Goal: Find contact information: Find specific fact

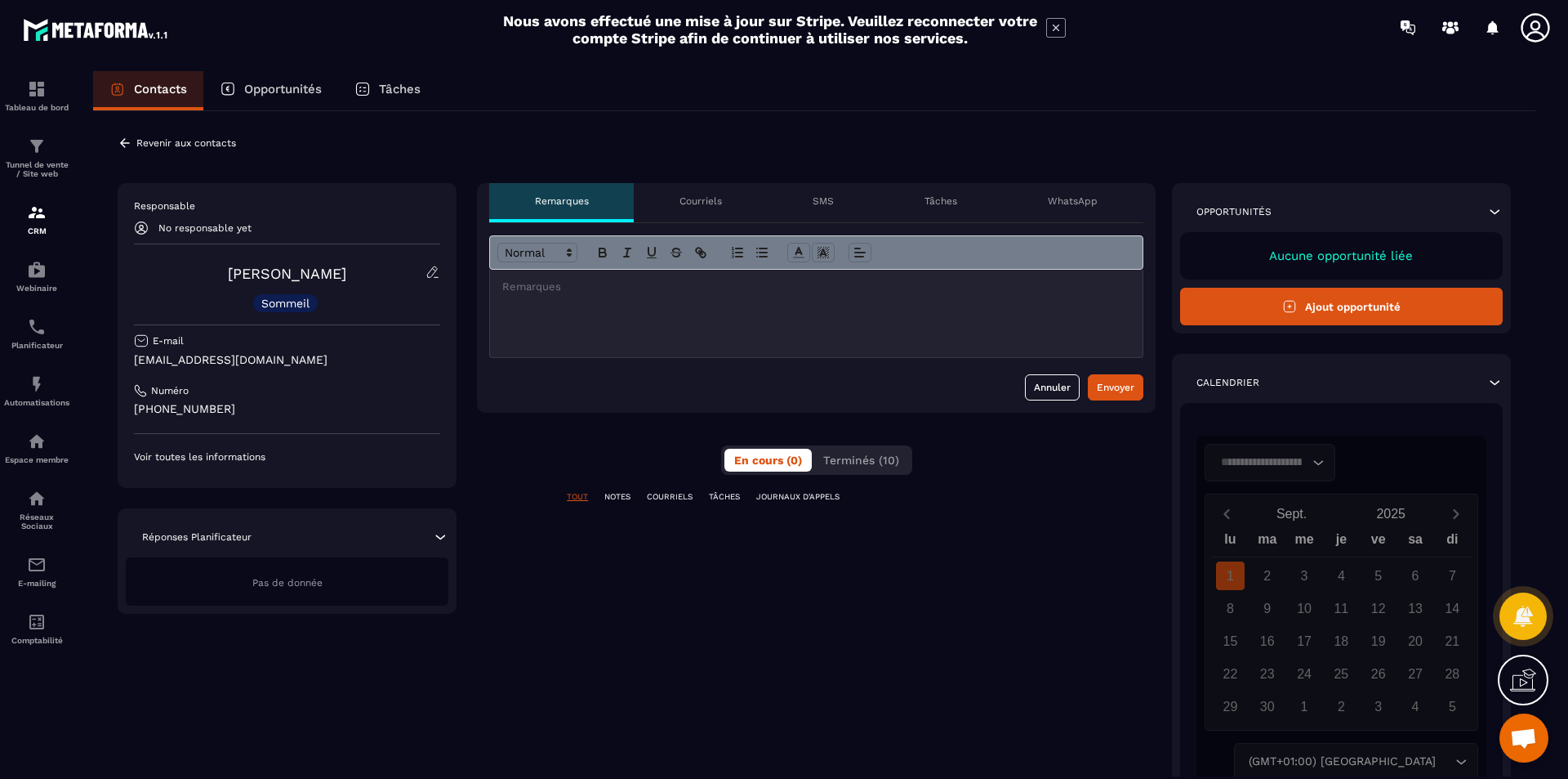
click at [662, 559] on div "**********" at bounding box center [816, 514] width 679 height 662
click at [878, 458] on span "Terminés (10)" at bounding box center [862, 459] width 76 height 13
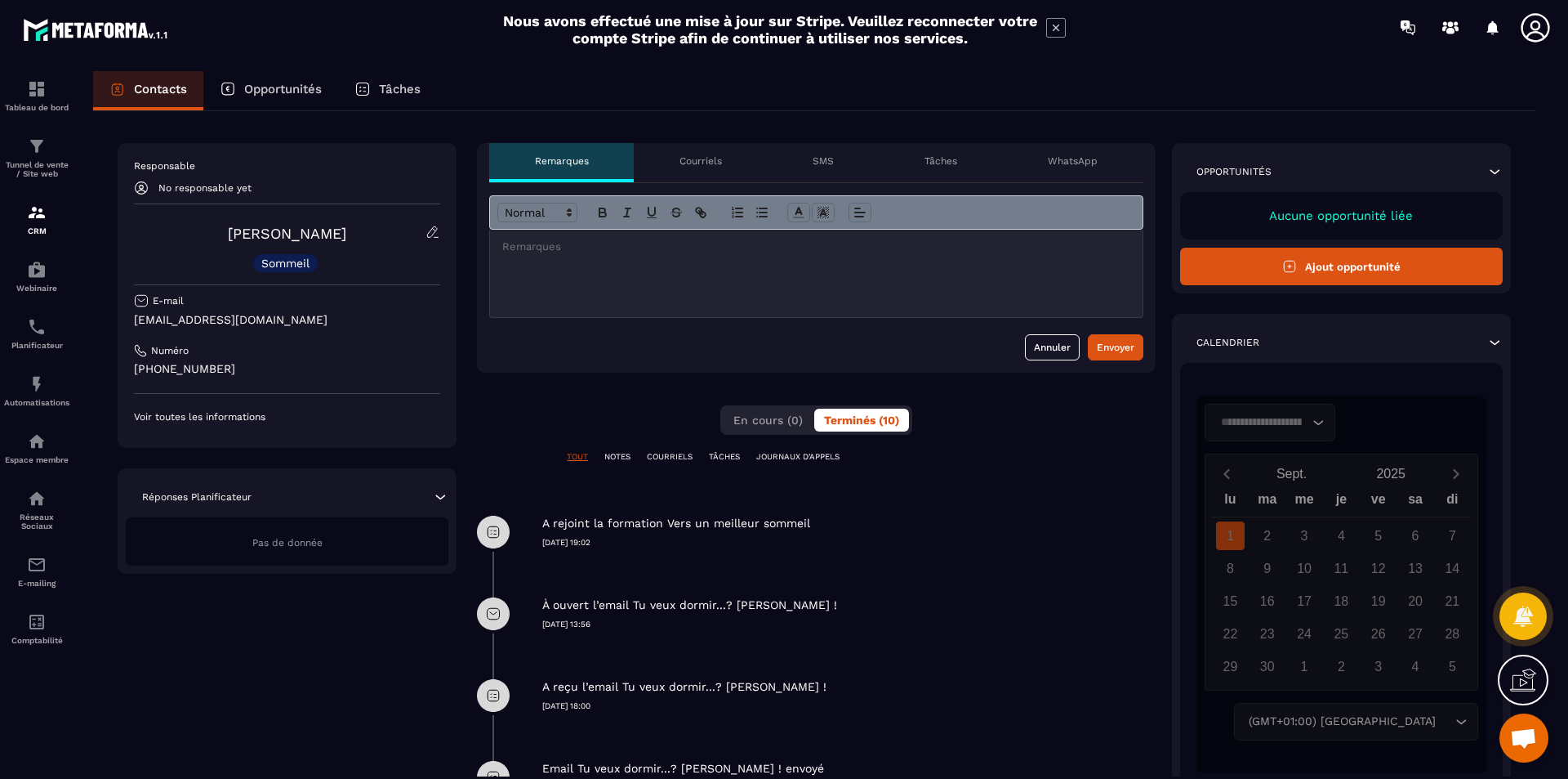
scroll to position [11, 0]
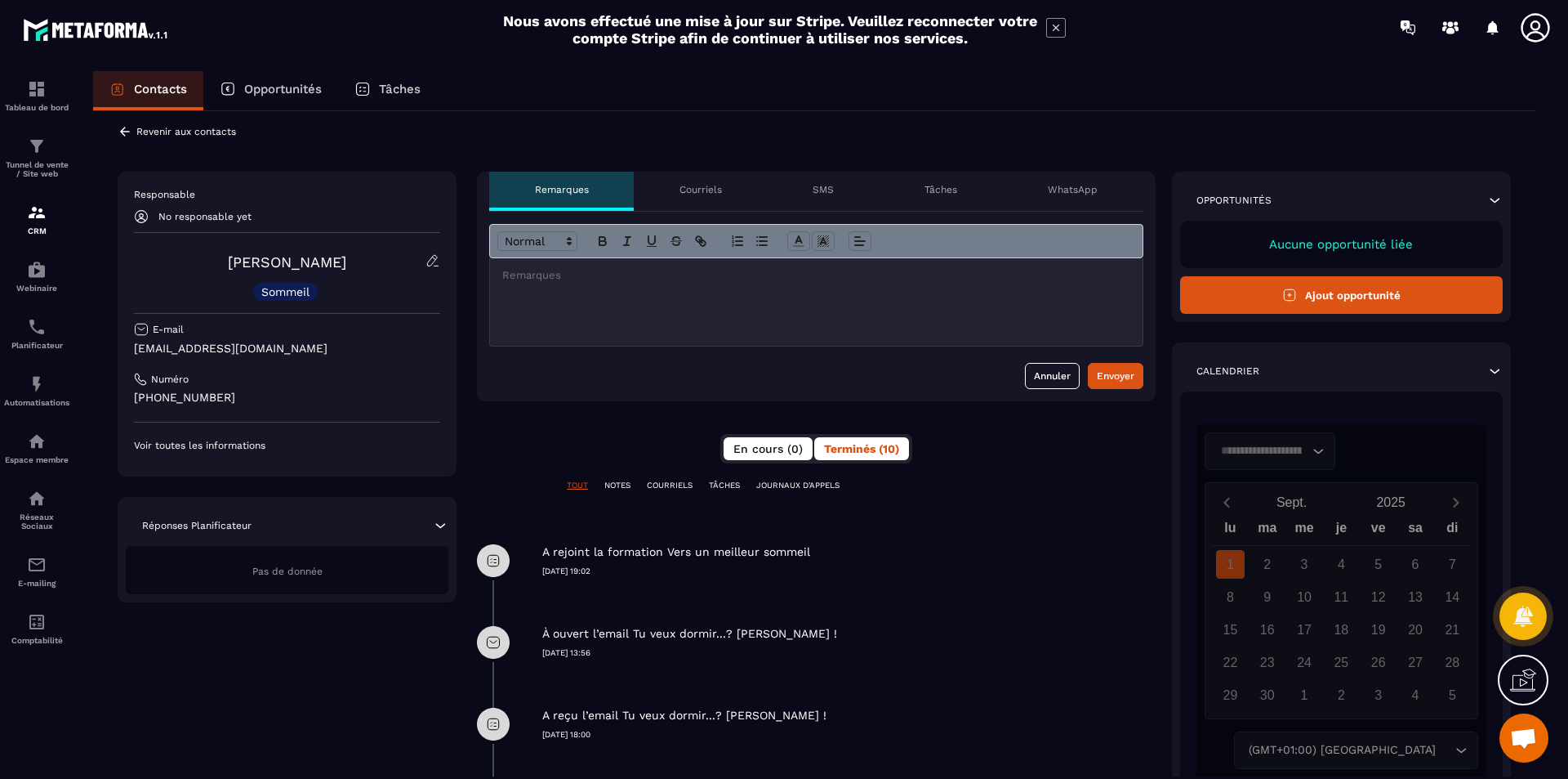
click at [772, 447] on span "En cours (0)" at bounding box center [768, 448] width 69 height 13
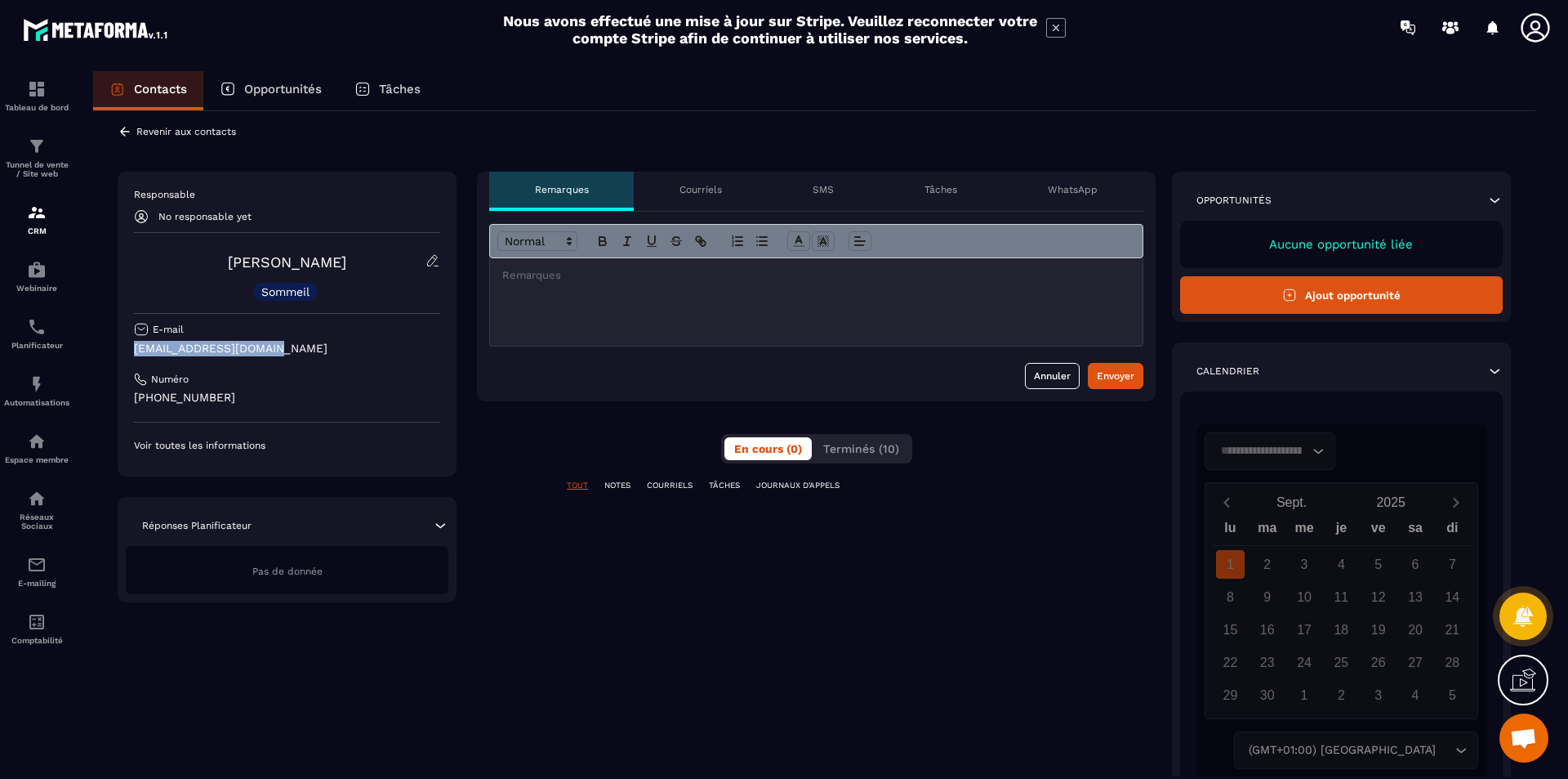
drag, startPoint x: 268, startPoint y: 349, endPoint x: 134, endPoint y: 348, distance: 134.0
click at [134, 348] on p "[EMAIL_ADDRESS][DOMAIN_NAME]" at bounding box center [287, 348] width 307 height 16
copy p "[EMAIL_ADDRESS][DOMAIN_NAME]"
click at [237, 444] on p "Voir toutes les informations" at bounding box center [287, 445] width 307 height 13
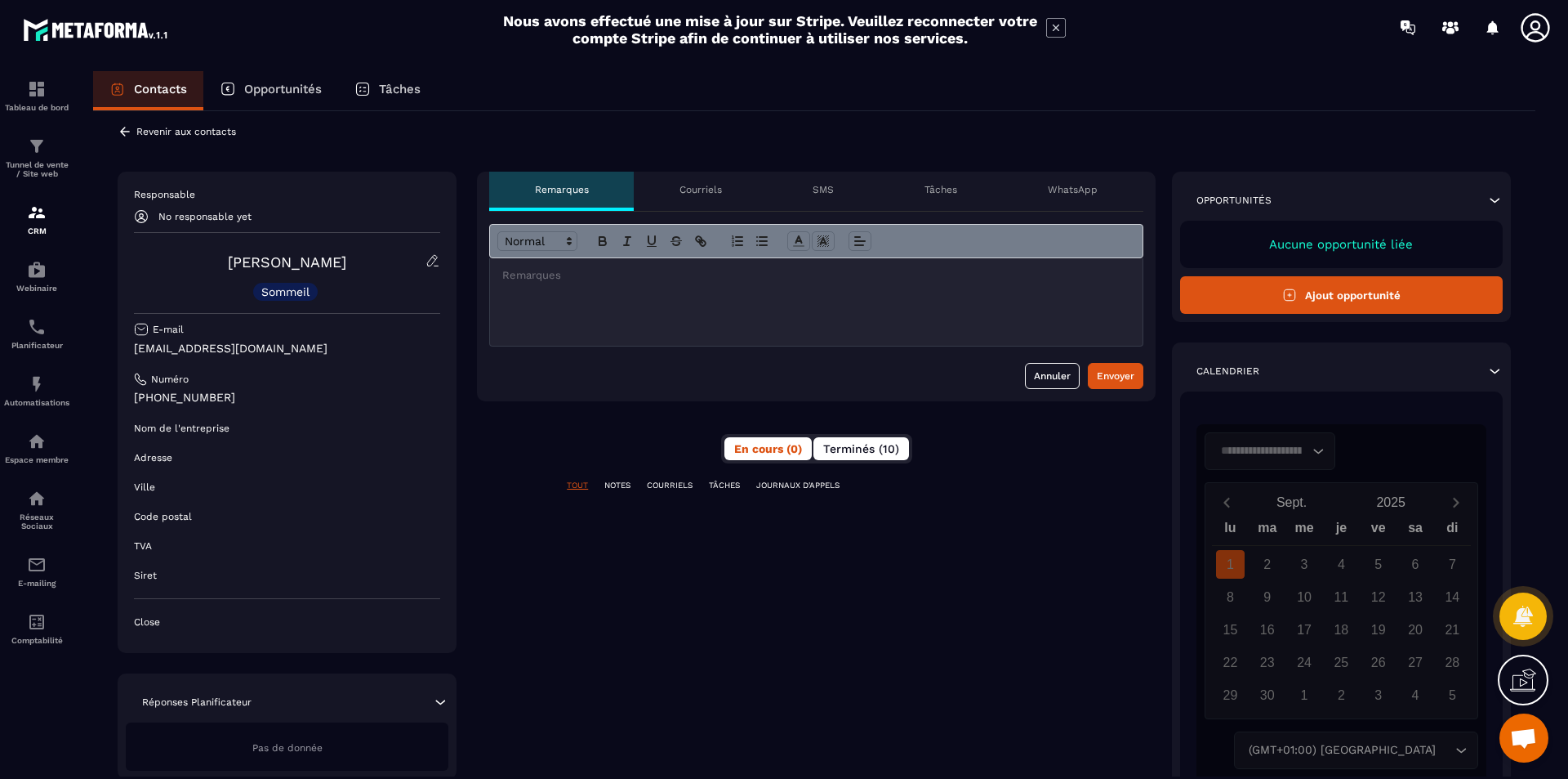
click at [879, 450] on span "Terminés (10)" at bounding box center [862, 448] width 76 height 13
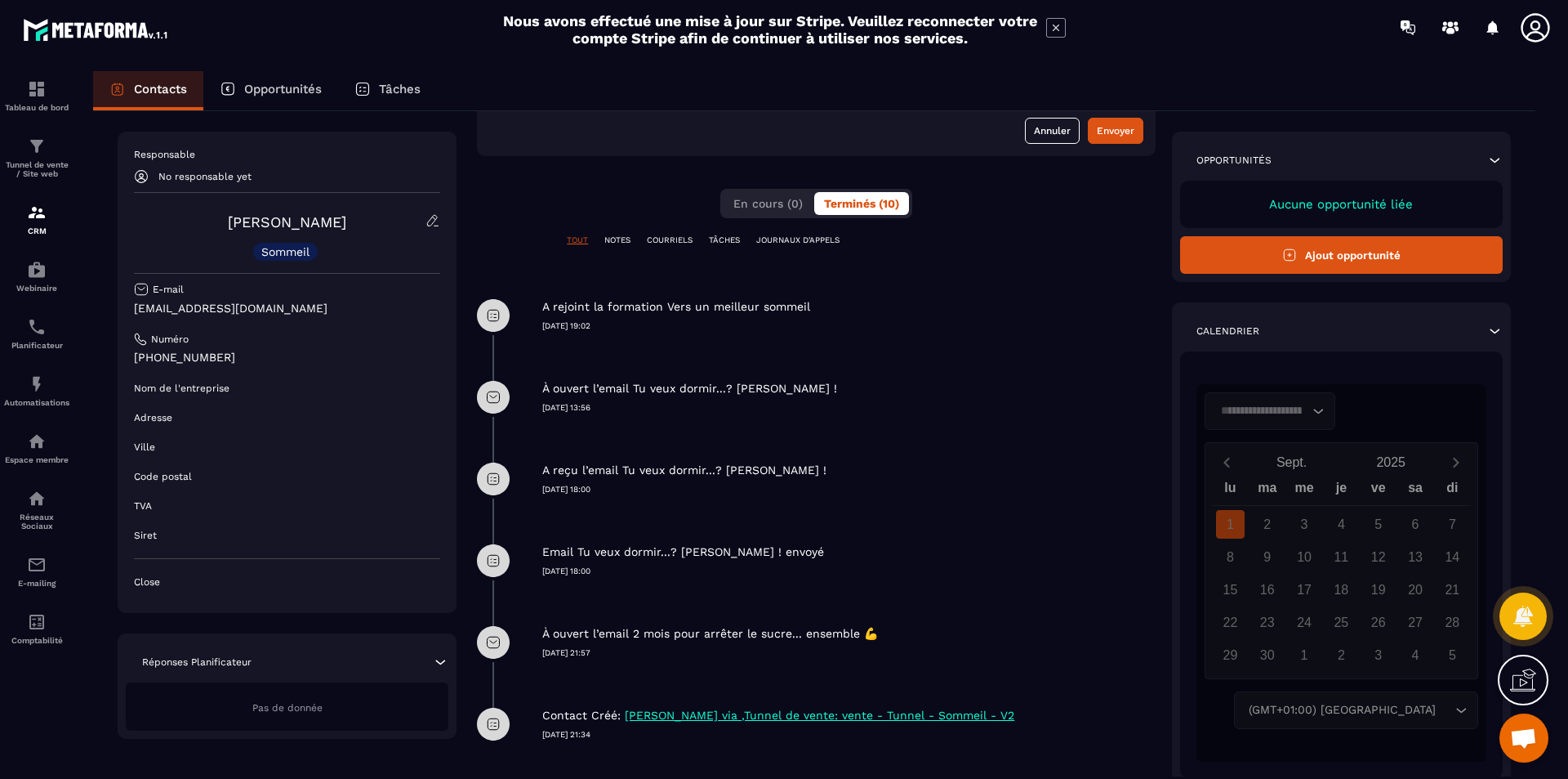
scroll to position [339, 0]
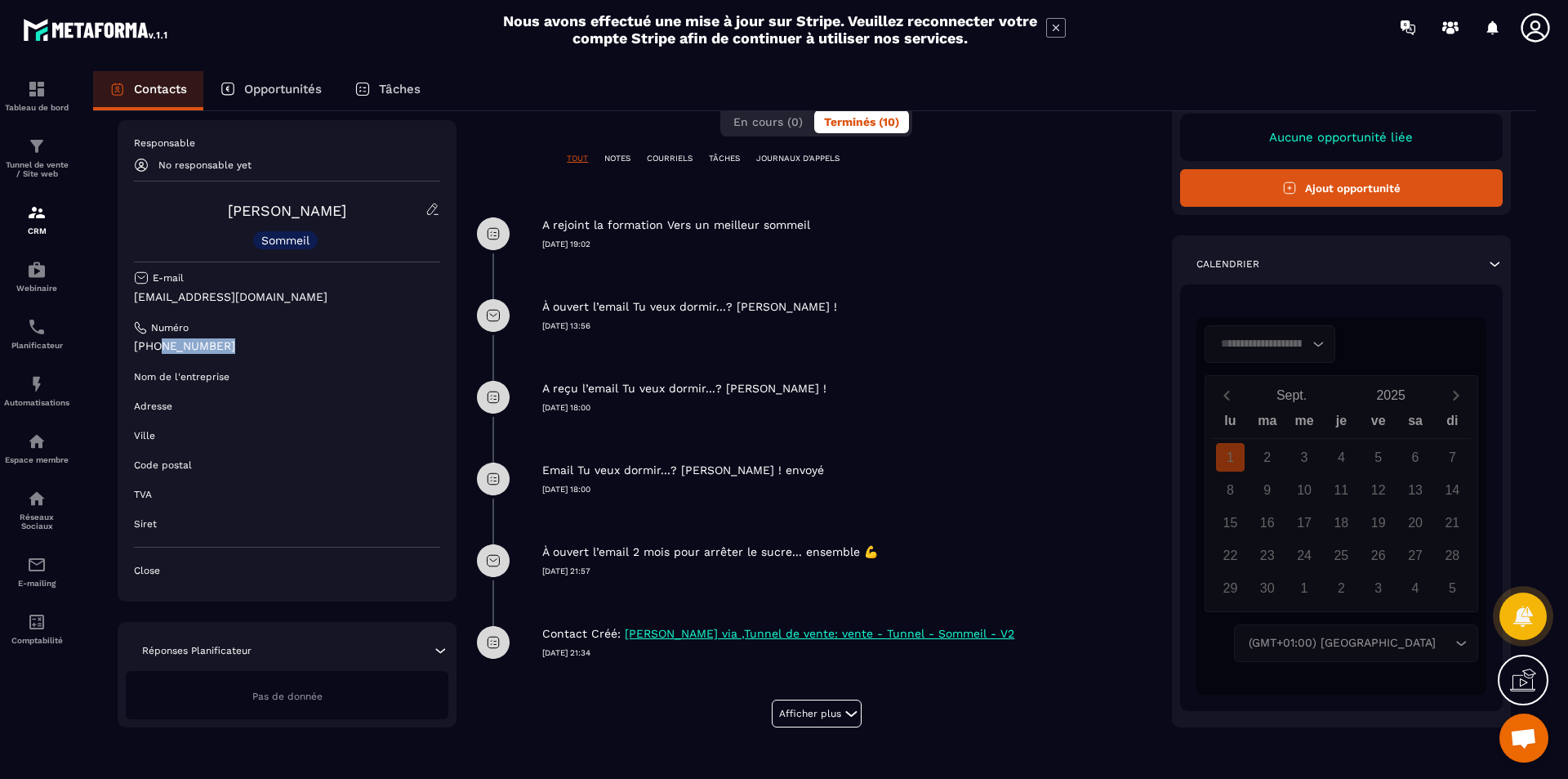
drag, startPoint x: 235, startPoint y: 344, endPoint x: 156, endPoint y: 351, distance: 79.3
click at [156, 351] on p "[PHONE_NUMBER]" at bounding box center [287, 346] width 307 height 16
copy p "60990 0498"
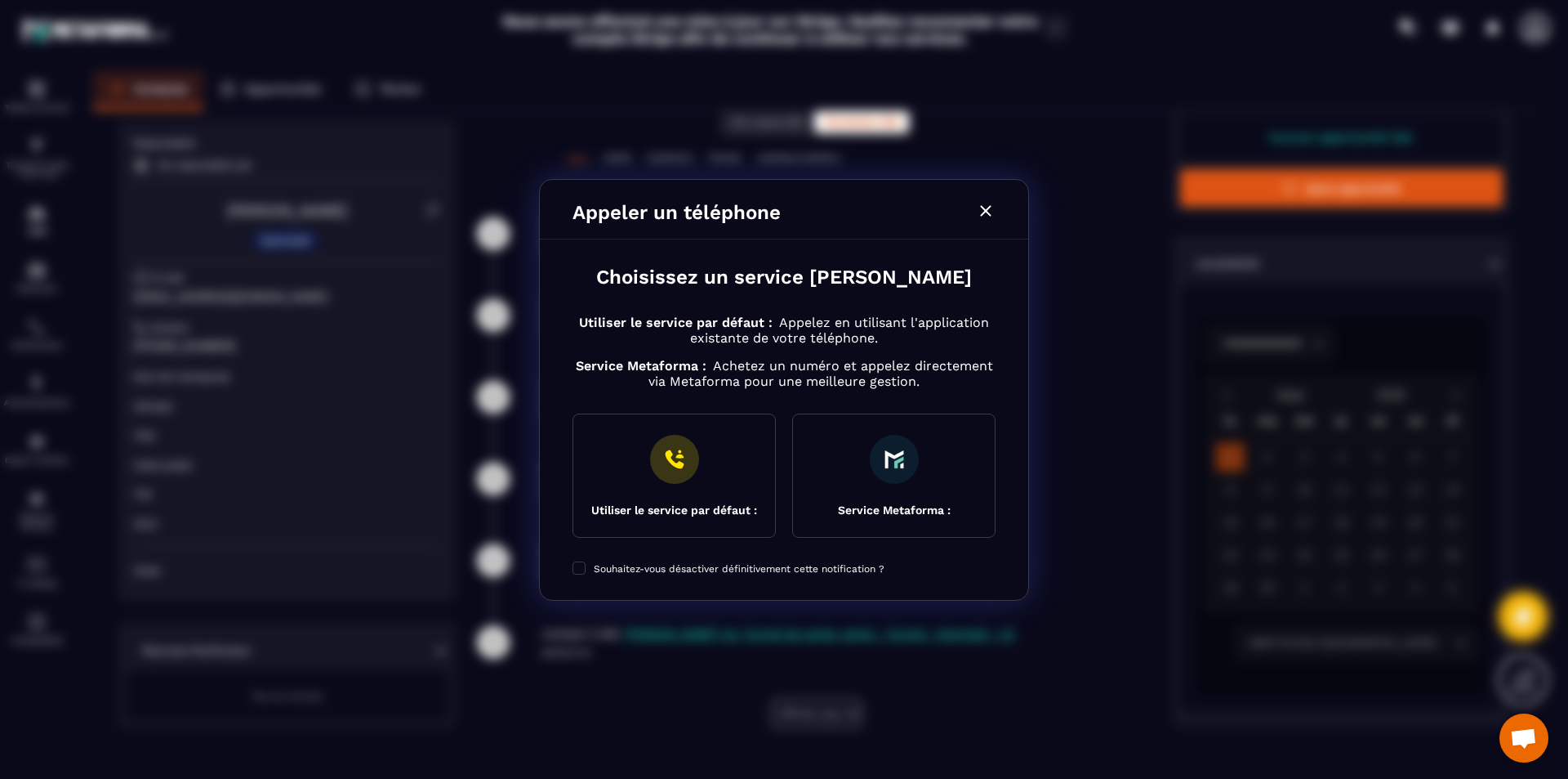
click at [985, 214] on icon "Modal window" at bounding box center [985, 211] width 20 height 20
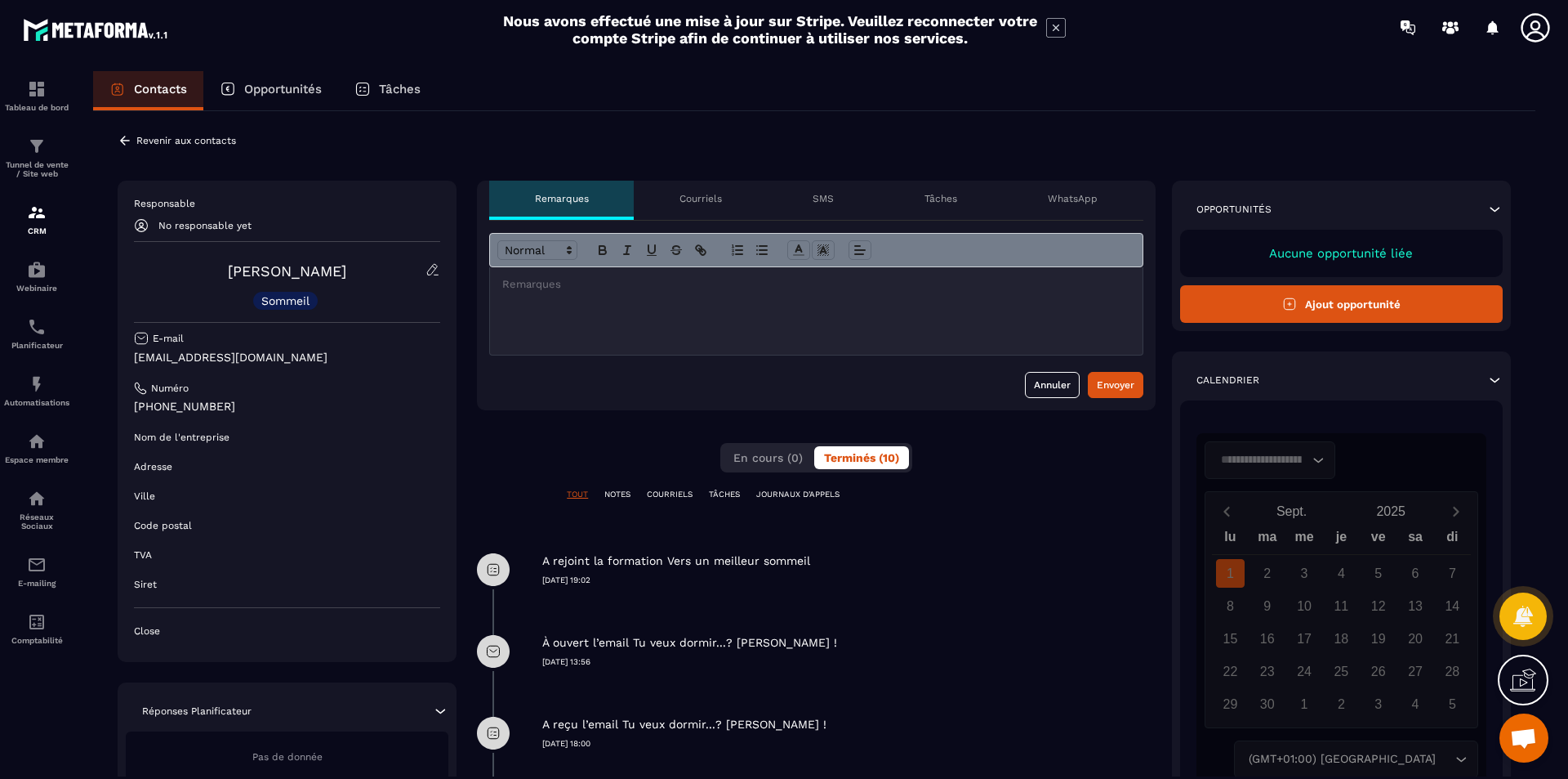
scroll to position [0, 0]
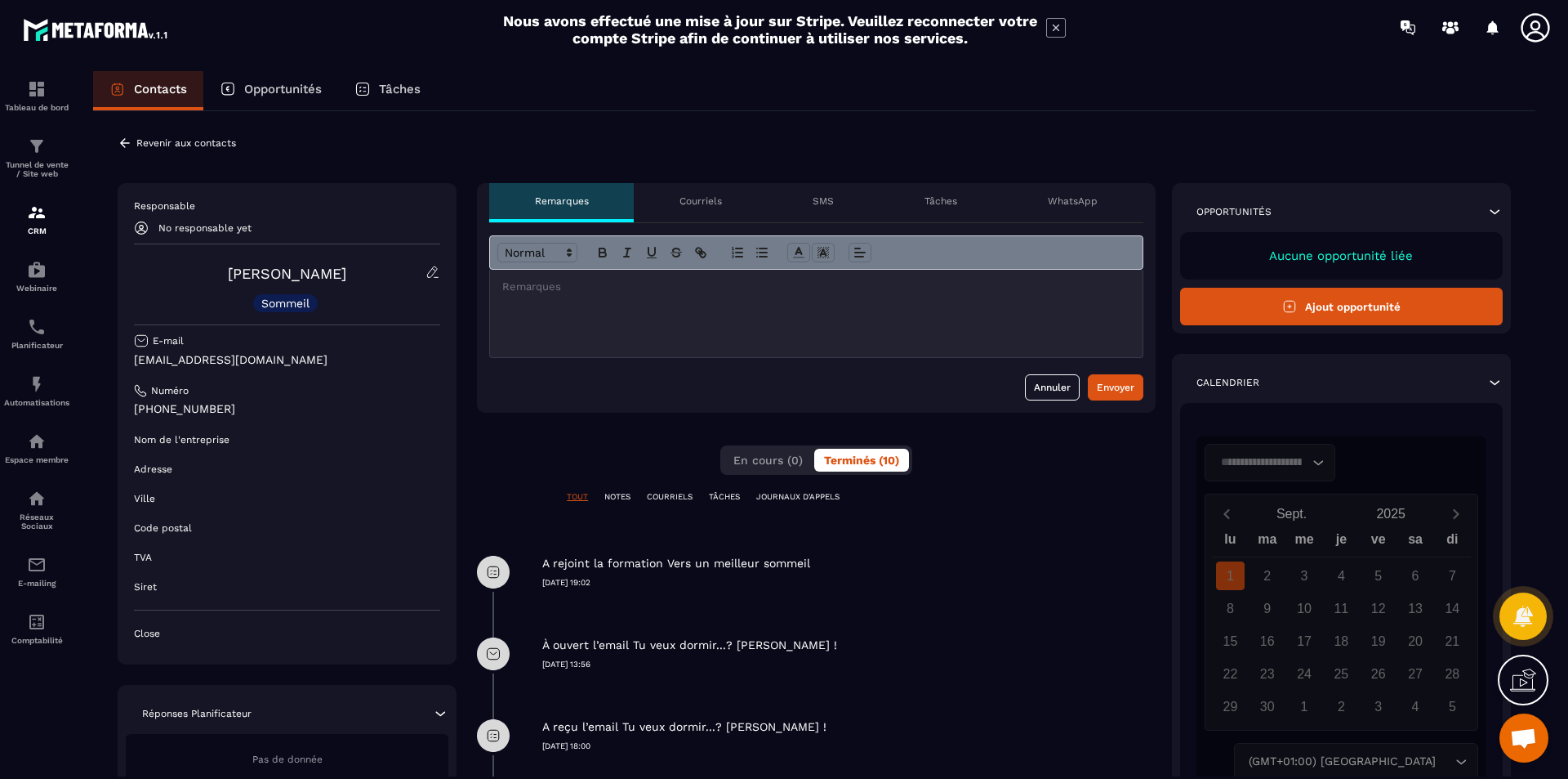
click at [168, 89] on p "Contacts" at bounding box center [160, 89] width 53 height 15
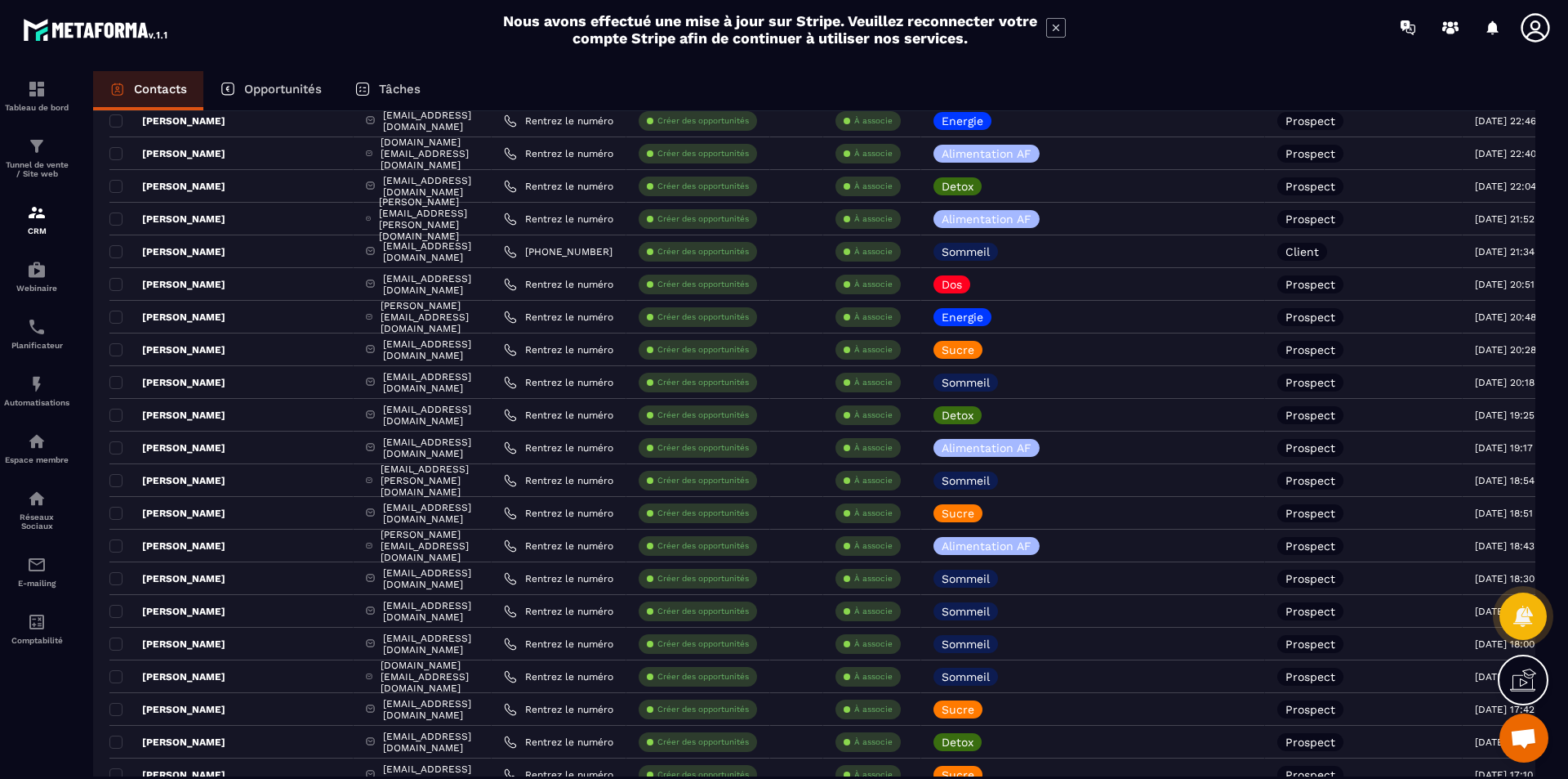
scroll to position [2667, 0]
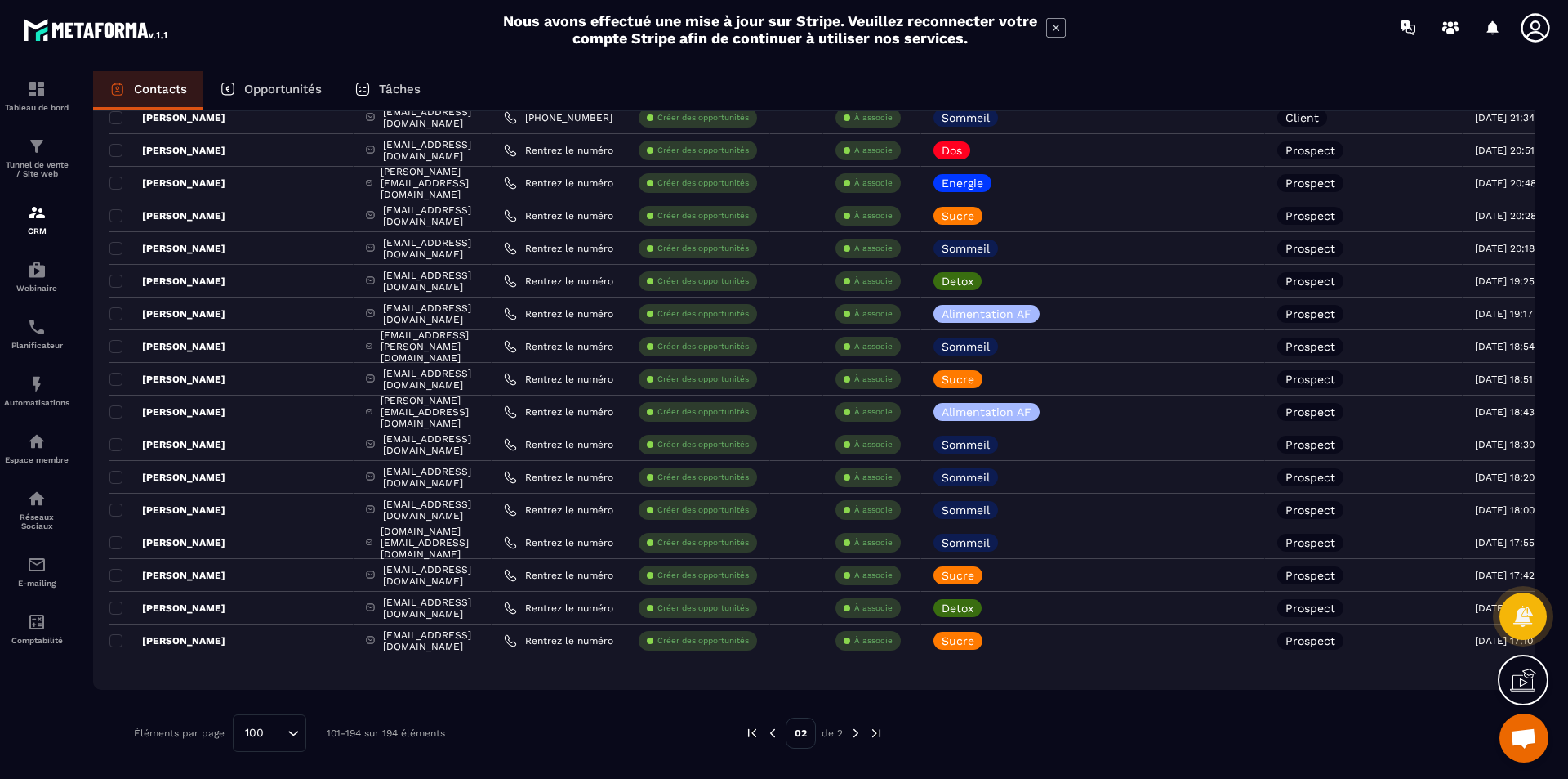
click at [855, 732] on img at bounding box center [856, 732] width 15 height 15
click at [859, 734] on img at bounding box center [856, 732] width 15 height 15
click at [857, 733] on img at bounding box center [856, 732] width 15 height 15
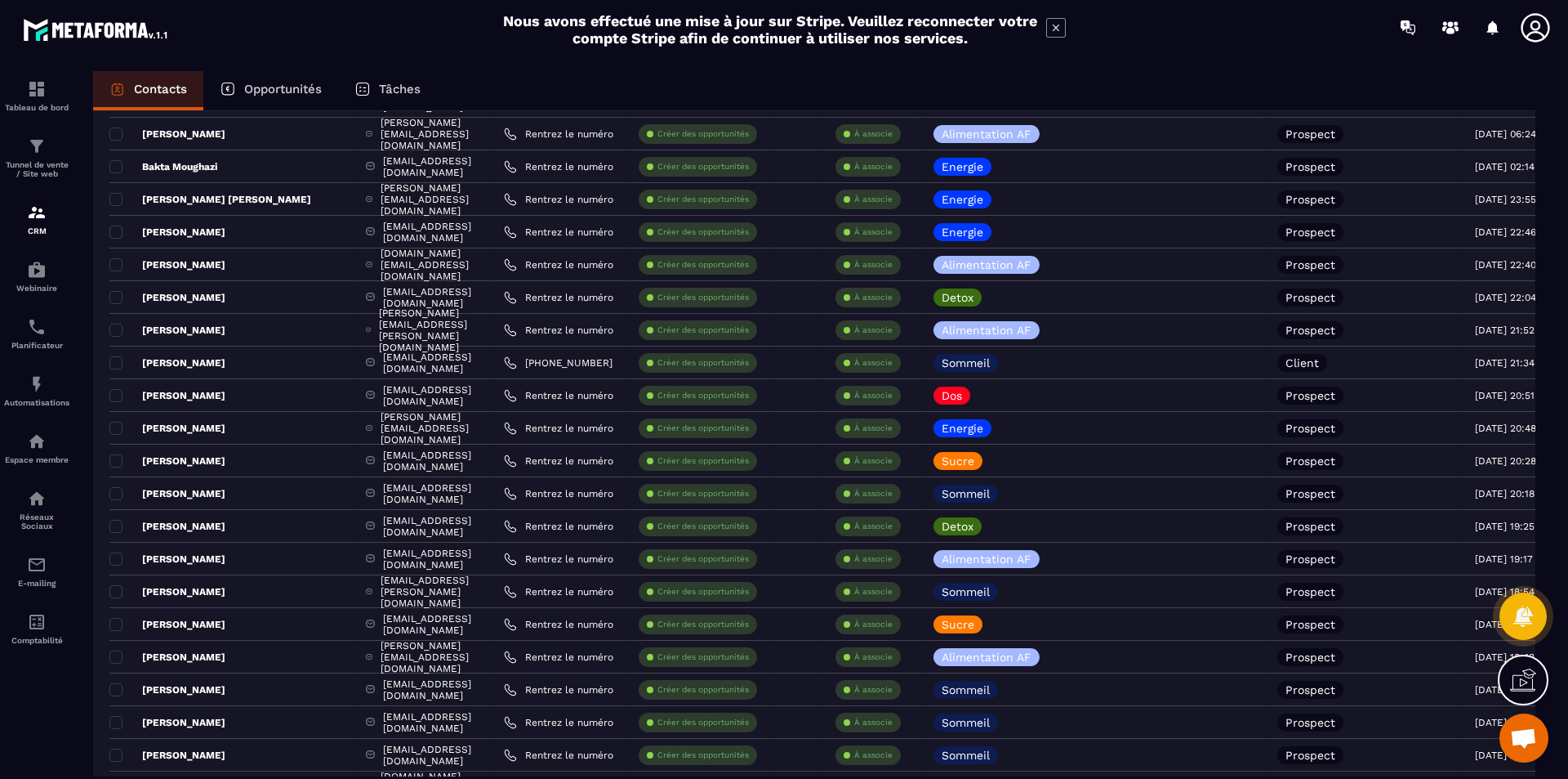
scroll to position [2340, 0]
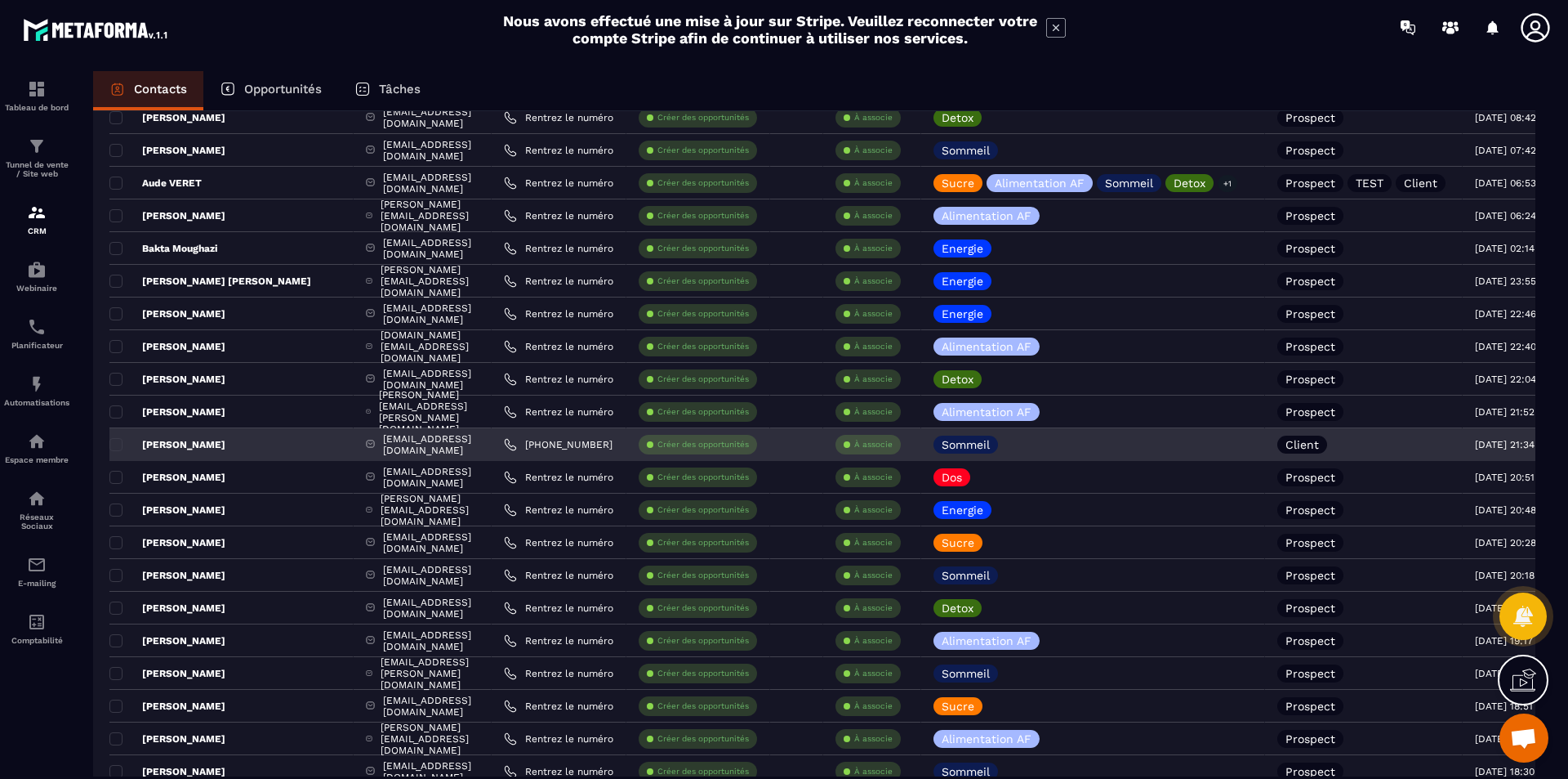
click at [172, 443] on p "[PERSON_NAME]" at bounding box center [168, 444] width 116 height 13
